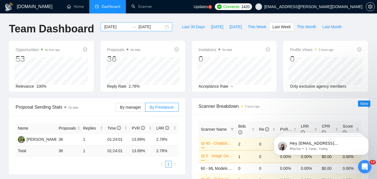
click at [115, 30] on div "[DATE] [DATE]" at bounding box center [137, 26] width 72 height 9
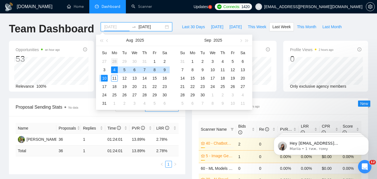
type input "[DATE]"
click at [116, 63] on div "28" at bounding box center [114, 61] width 7 height 7
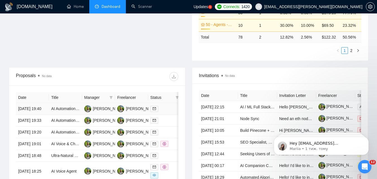
scroll to position [168, 0]
click at [171, 80] on div at bounding box center [137, 76] width 81 height 9
click at [172, 79] on button "button" at bounding box center [174, 76] width 9 height 9
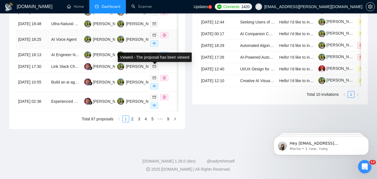
scroll to position [307, 0]
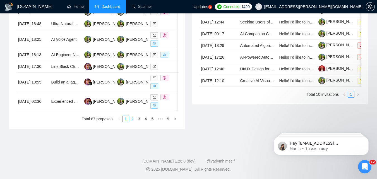
click at [133, 122] on link "2" at bounding box center [133, 119] width 6 height 6
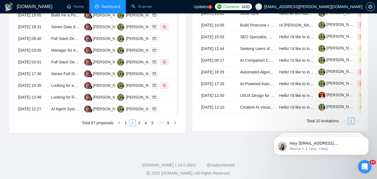
scroll to position [307, 0]
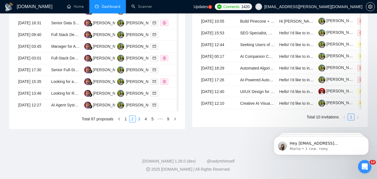
click at [141, 122] on link "3" at bounding box center [139, 119] width 6 height 6
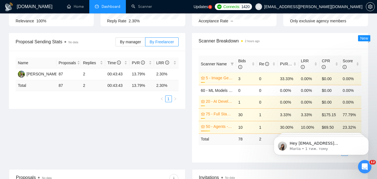
scroll to position [56, 0]
